Goal: Register for event/course

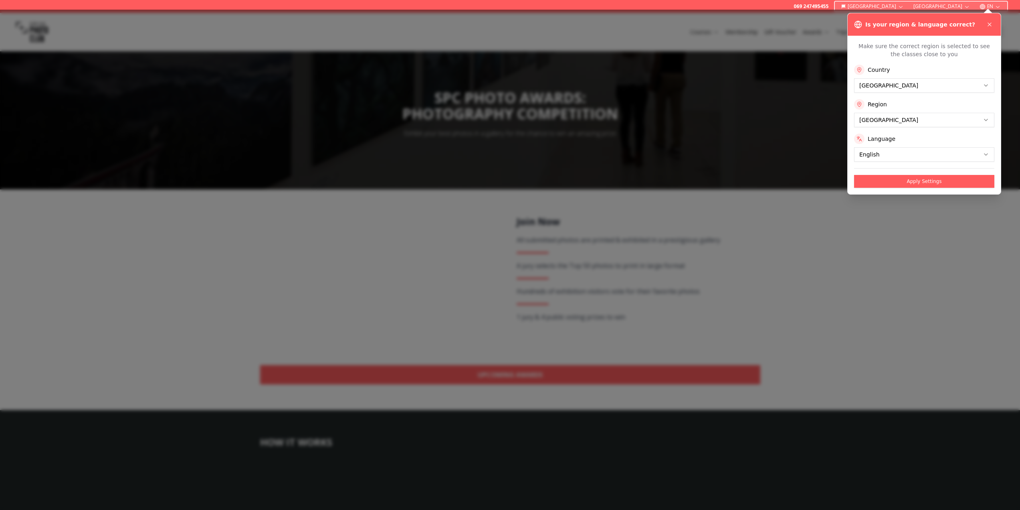
click at [611, 374] on div at bounding box center [510, 260] width 1020 height 500
click at [988, 25] on icon at bounding box center [990, 24] width 6 height 6
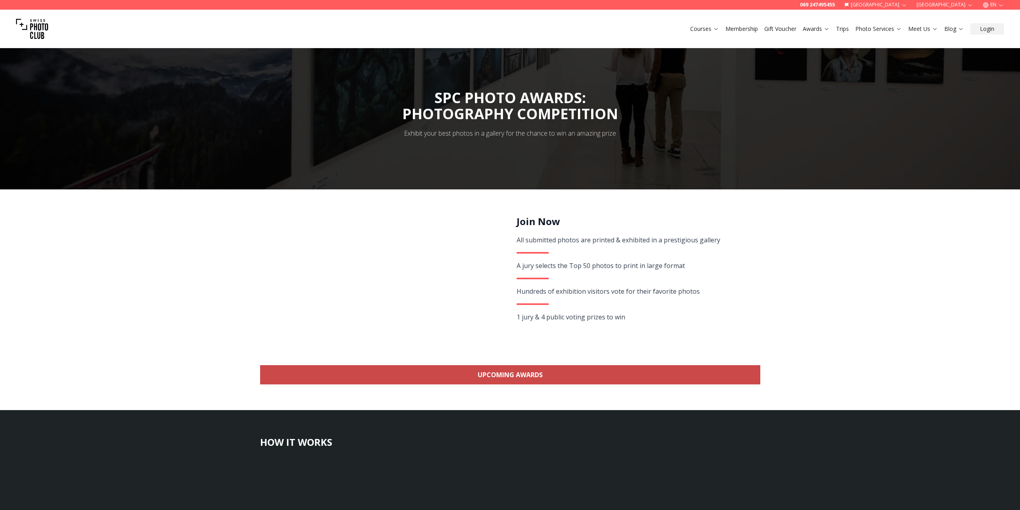
click at [566, 379] on link "Upcoming Awards" at bounding box center [510, 374] width 500 height 19
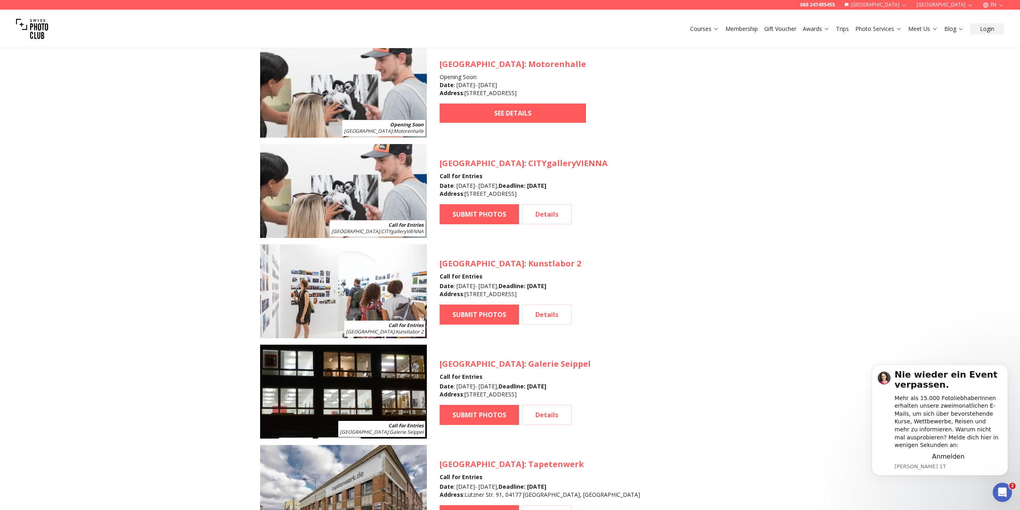
scroll to position [953, 0]
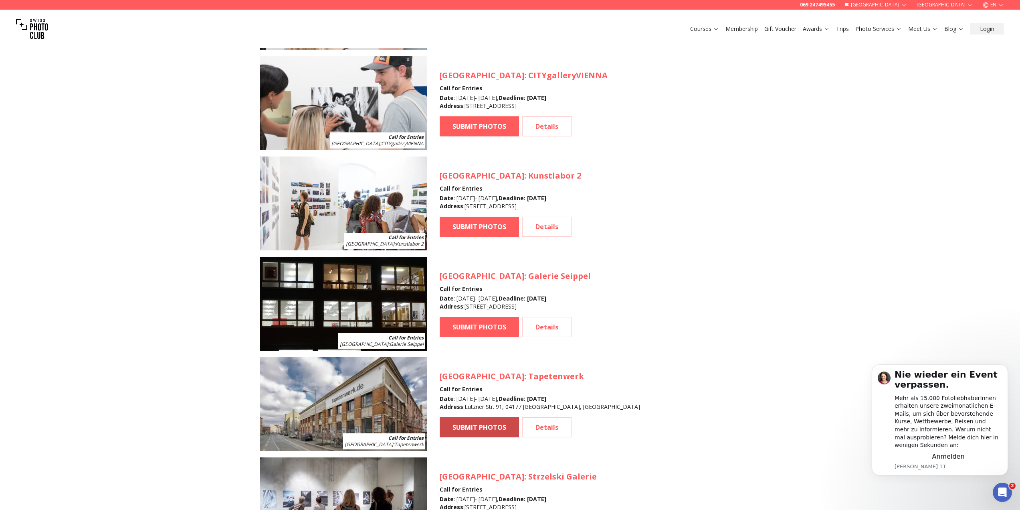
click at [492, 425] on link "SUBMIT PHOTOS" at bounding box center [479, 427] width 79 height 20
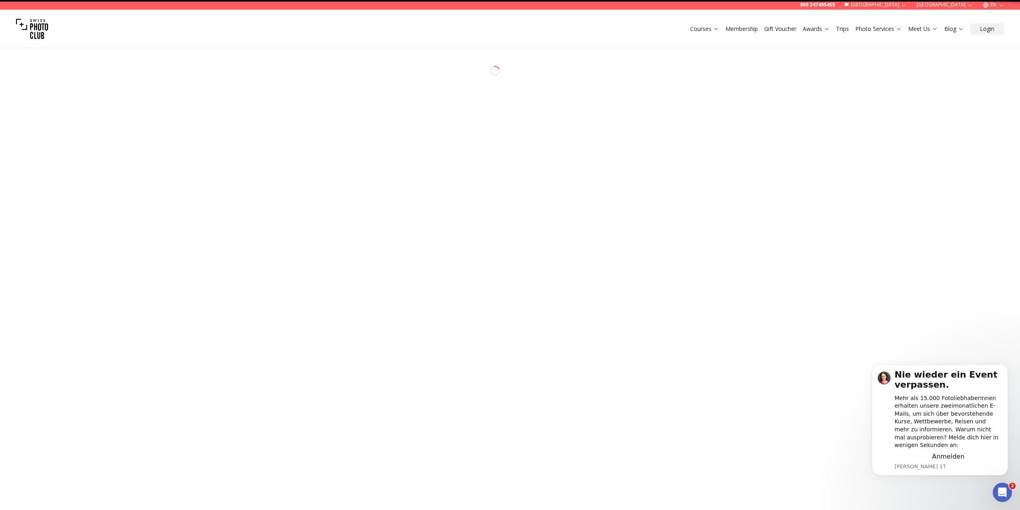
select select "*******"
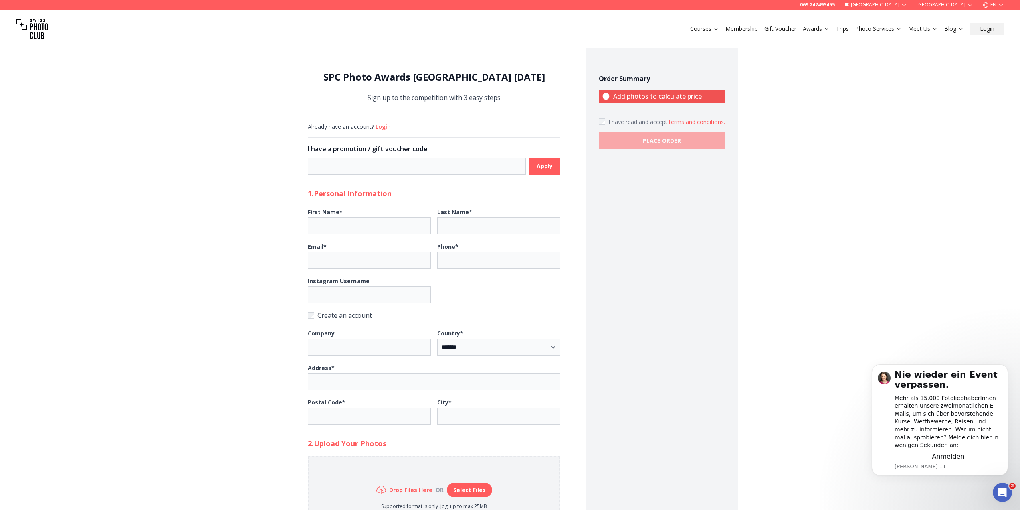
click at [1001, 4] on icon "button" at bounding box center [1001, 5] width 6 height 6
click at [995, 18] on link "de" at bounding box center [994, 18] width 16 height 10
select select "*******"
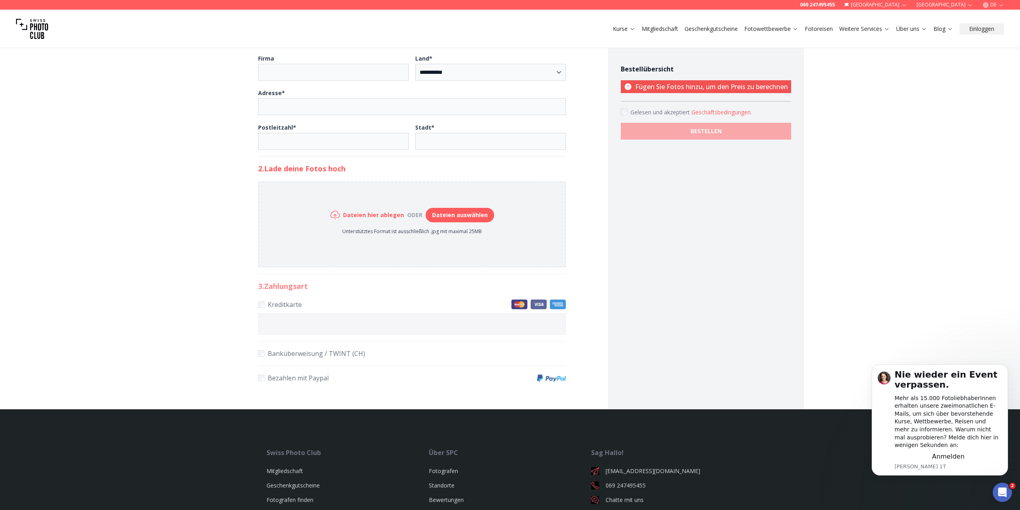
scroll to position [361, 0]
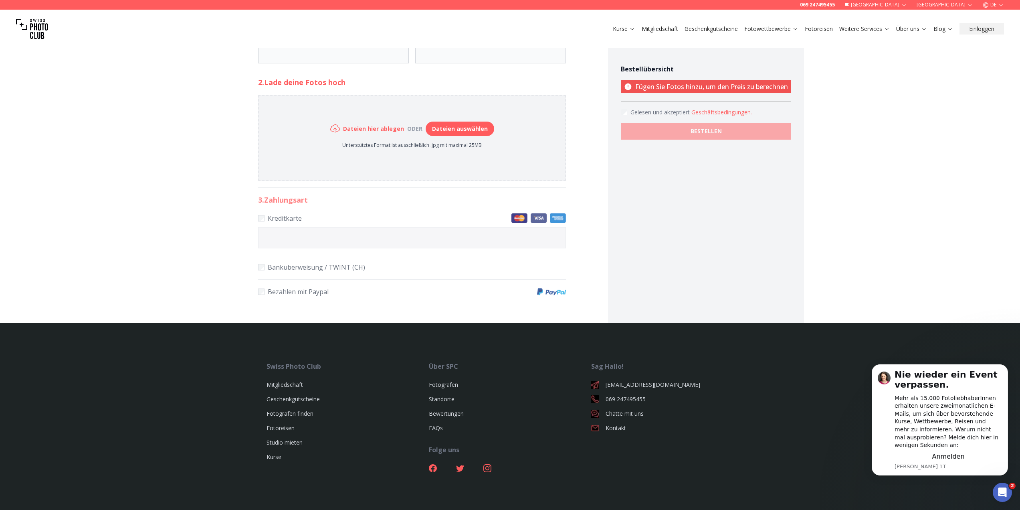
click at [724, 111] on button "Geschäftsbedingungen ." at bounding box center [722, 112] width 61 height 8
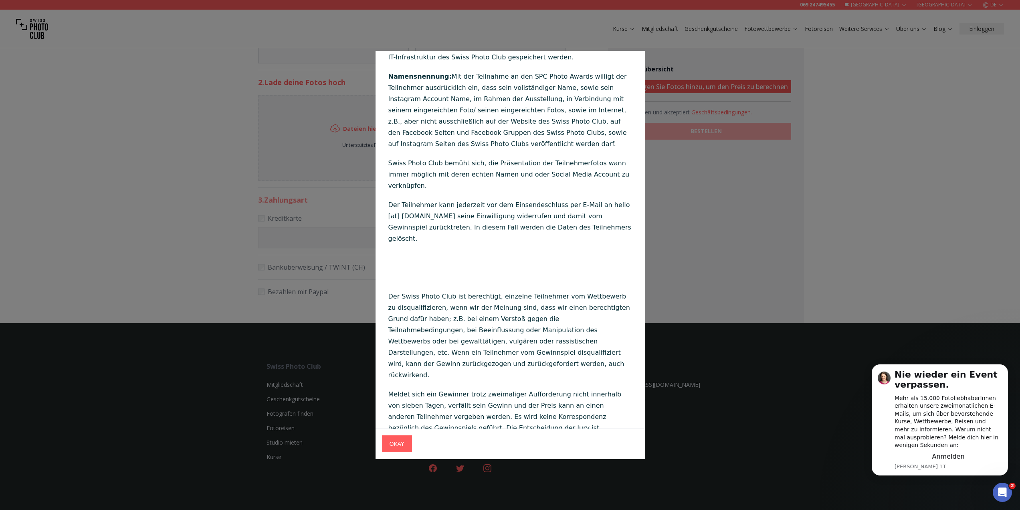
scroll to position [3688, 0]
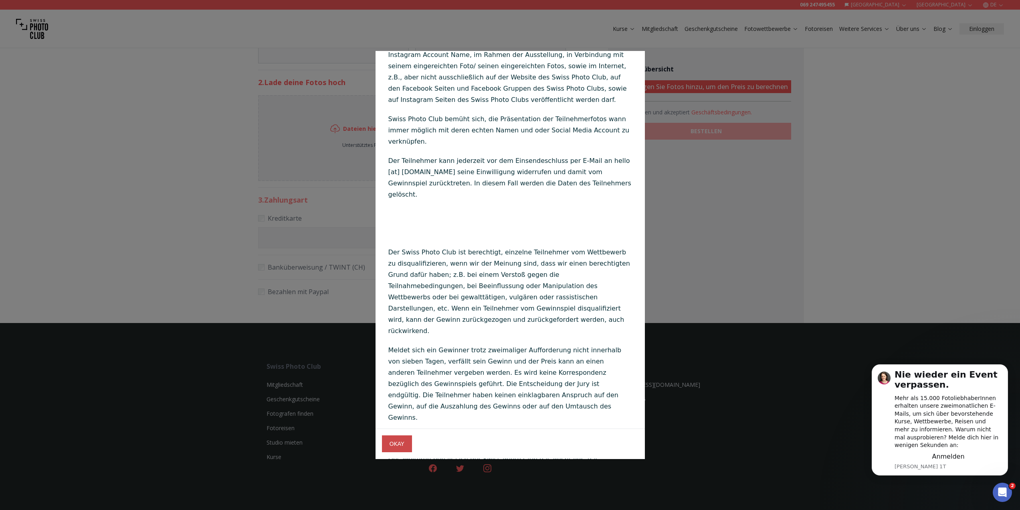
click at [405, 439] on span "OKAY" at bounding box center [397, 444] width 28 height 14
